Goal: Task Accomplishment & Management: Manage account settings

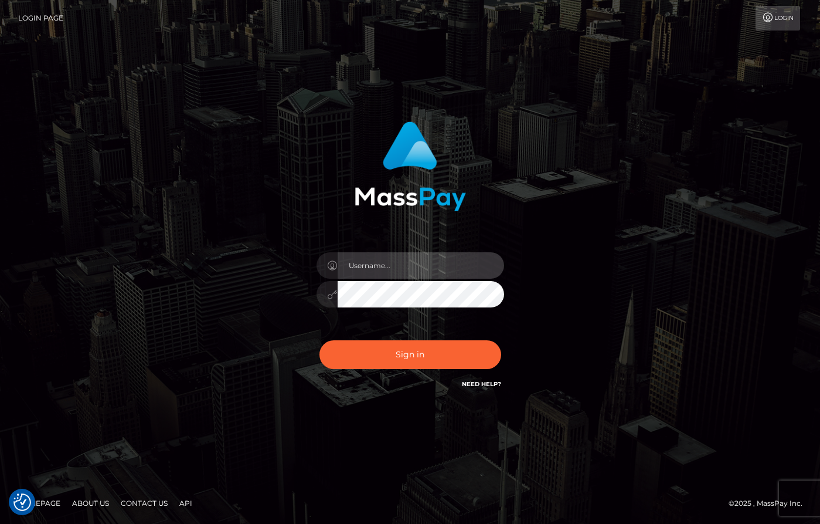
click at [422, 258] on input "text" at bounding box center [421, 265] width 166 height 26
type input "[PERSON_NAME]"
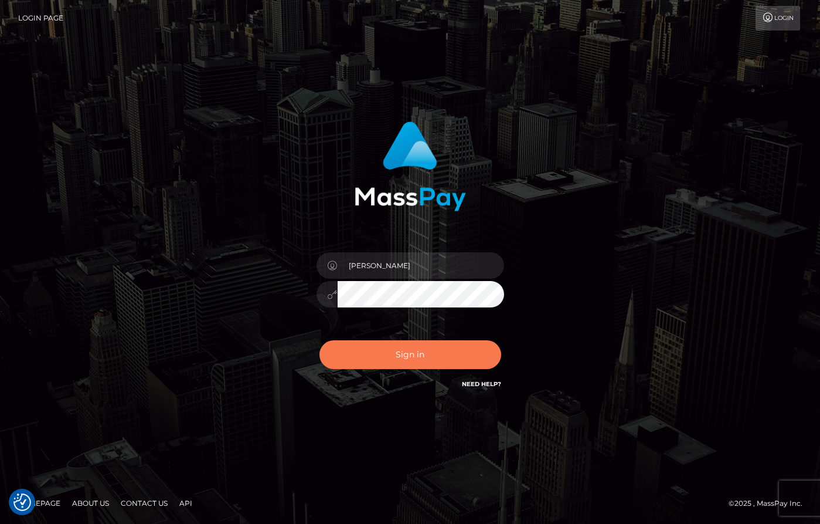
click at [409, 356] on button "Sign in" at bounding box center [410, 354] width 182 height 29
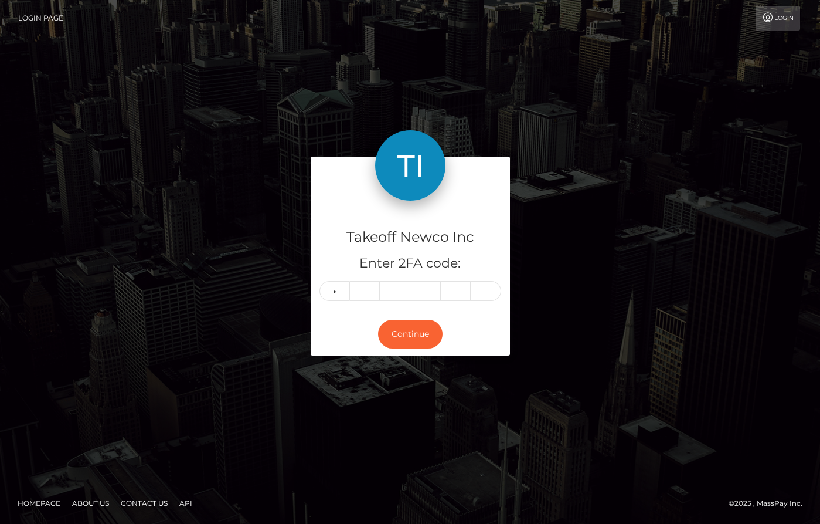
type input "7"
type input "4"
type input "0"
type input "9"
type input "1"
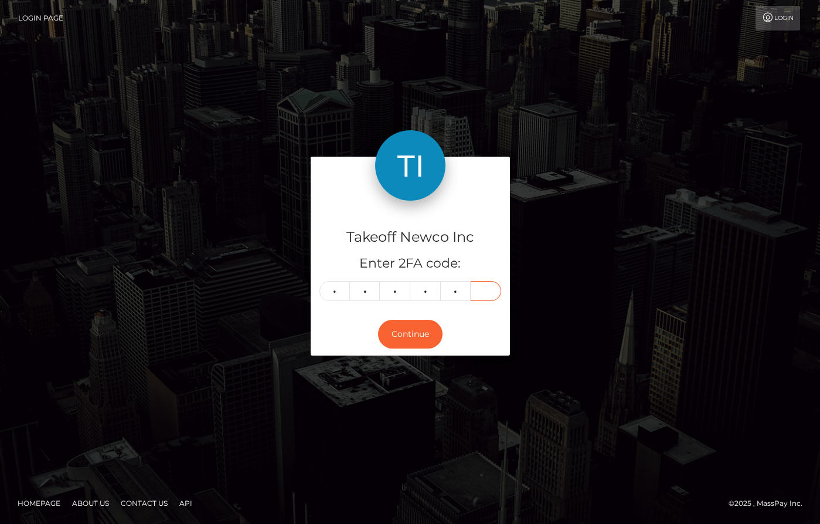
type input "1"
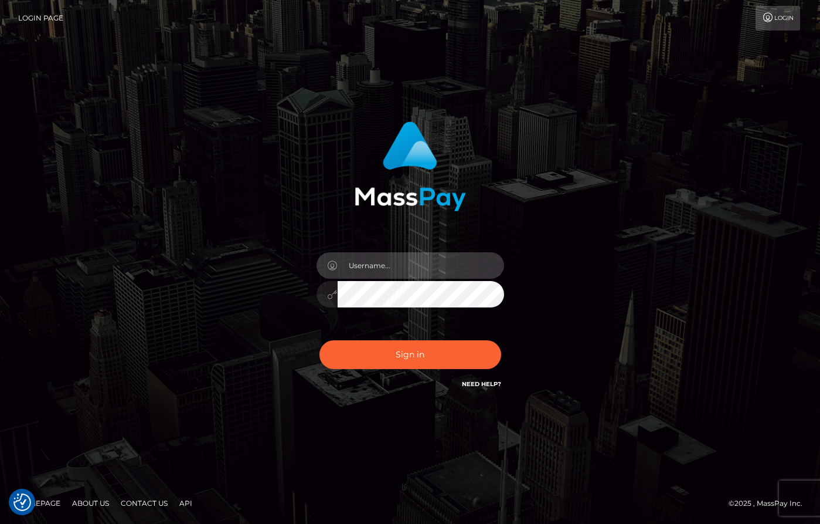
click at [434, 253] on input "text" at bounding box center [421, 265] width 166 height 26
type input "[PERSON_NAME]"
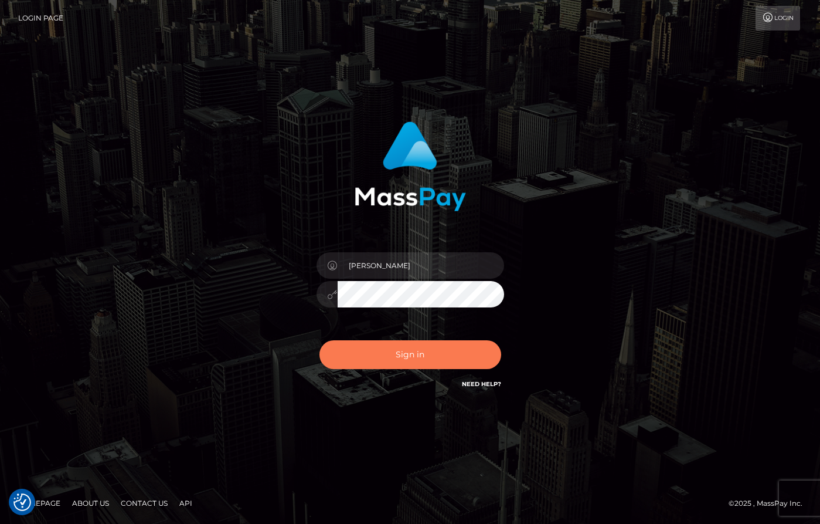
click at [402, 355] on button "Sign in" at bounding box center [410, 354] width 182 height 29
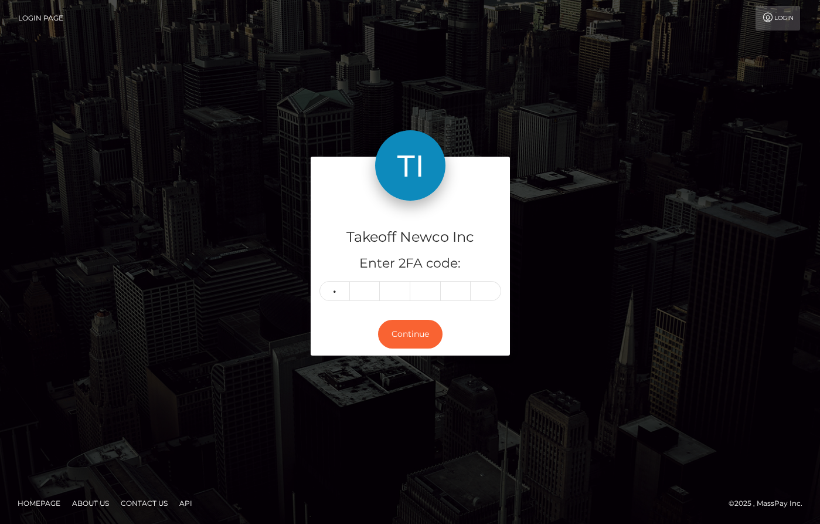
type input "0"
type input "7"
type input "5"
type input "8"
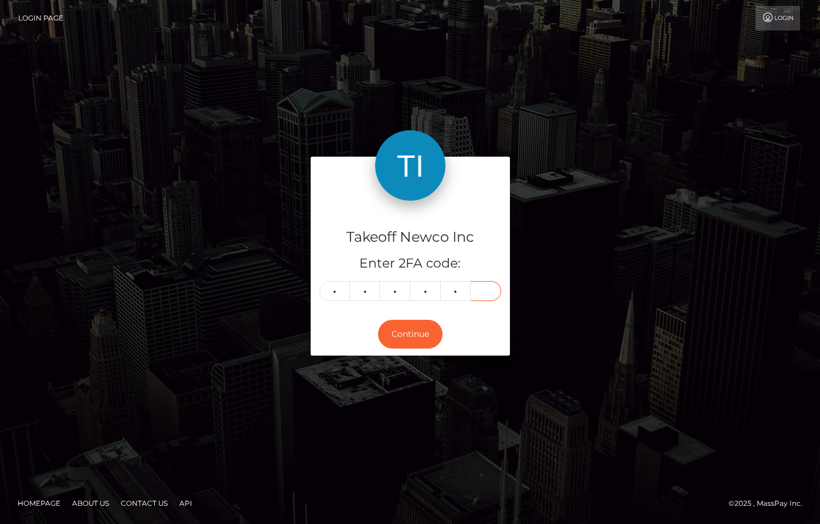
type input "5"
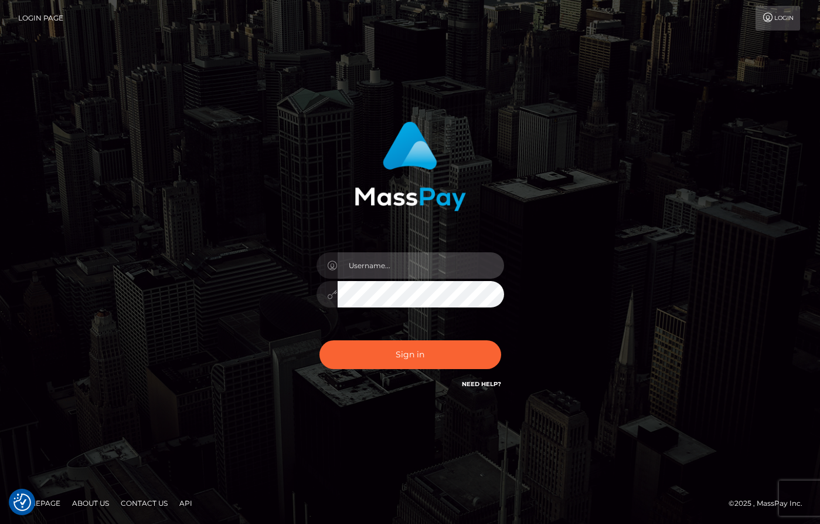
click at [382, 267] on input "text" at bounding box center [421, 265] width 166 height 26
type input "dany baker boulanger"
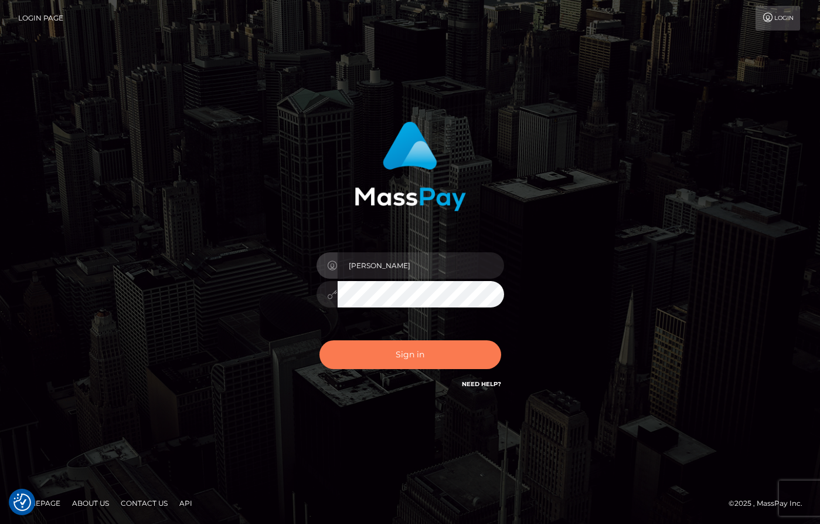
click at [441, 356] on button "Sign in" at bounding box center [410, 354] width 182 height 29
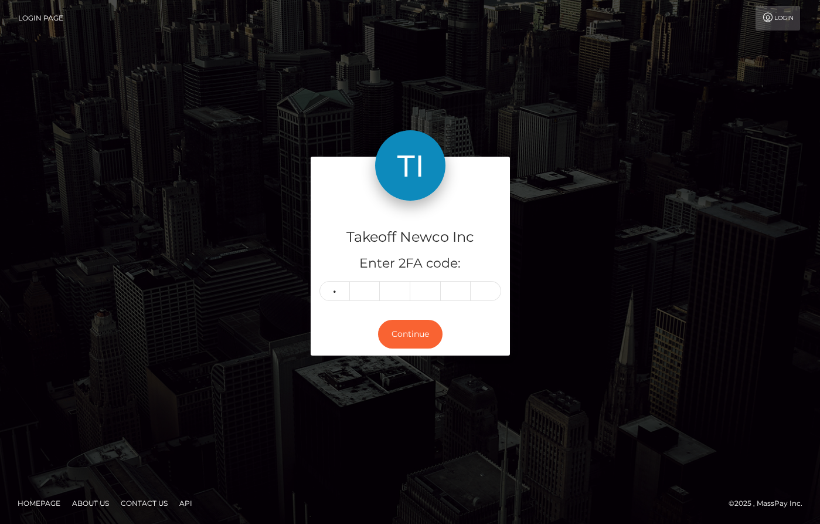
type input "0"
type input "6"
type input "7"
type input "9"
type input "6"
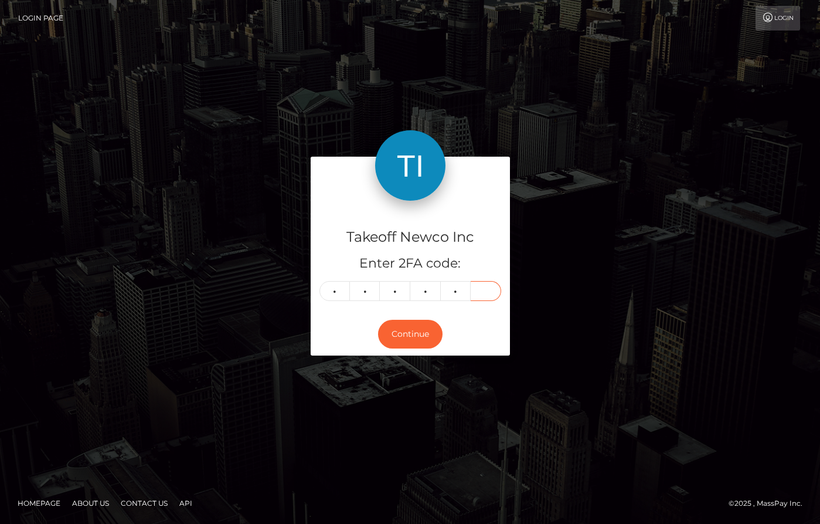
type input "8"
